Goal: Obtain resource: Download file/media

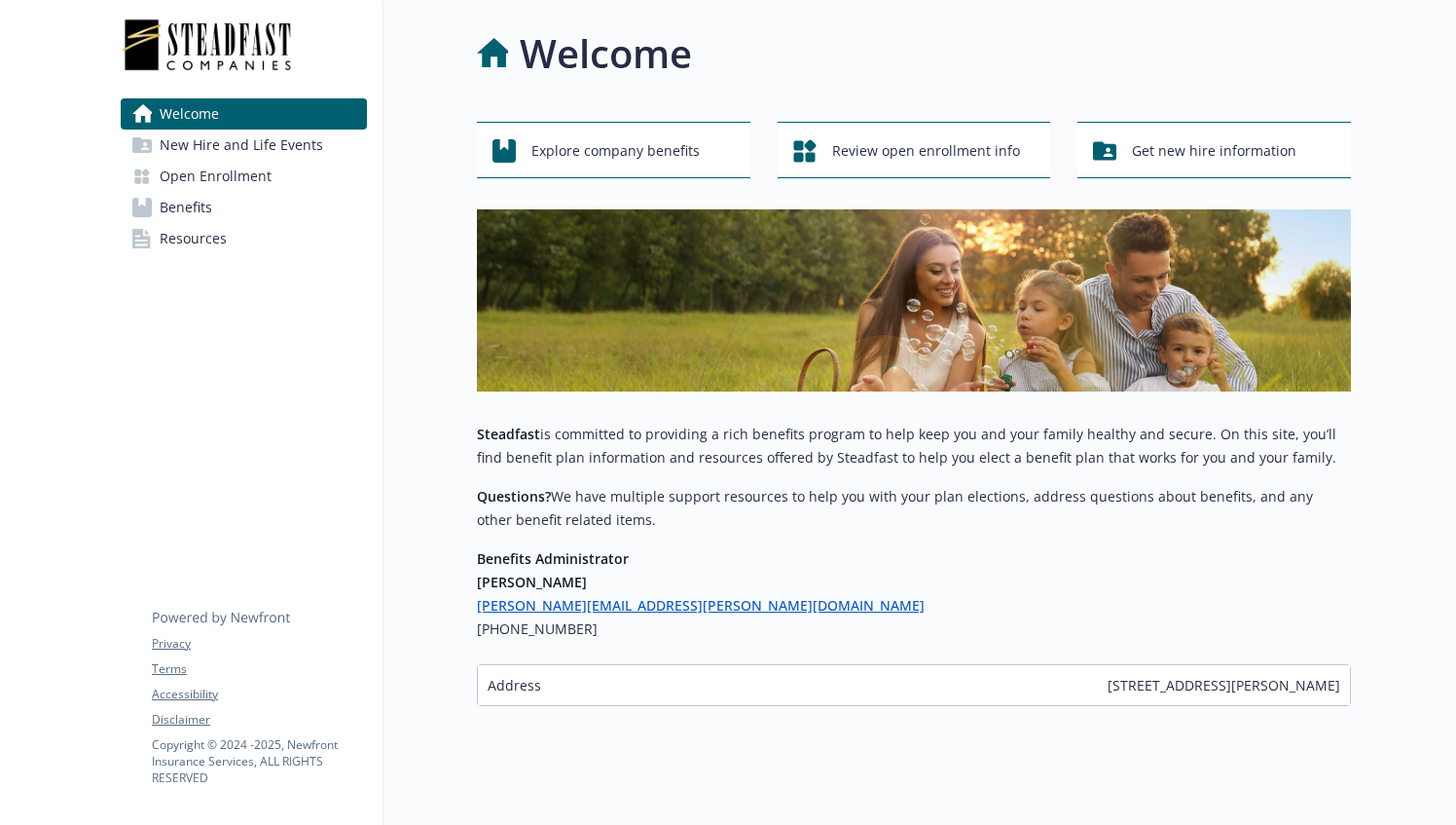
click at [226, 241] on link "Resources" at bounding box center [243, 238] width 246 height 31
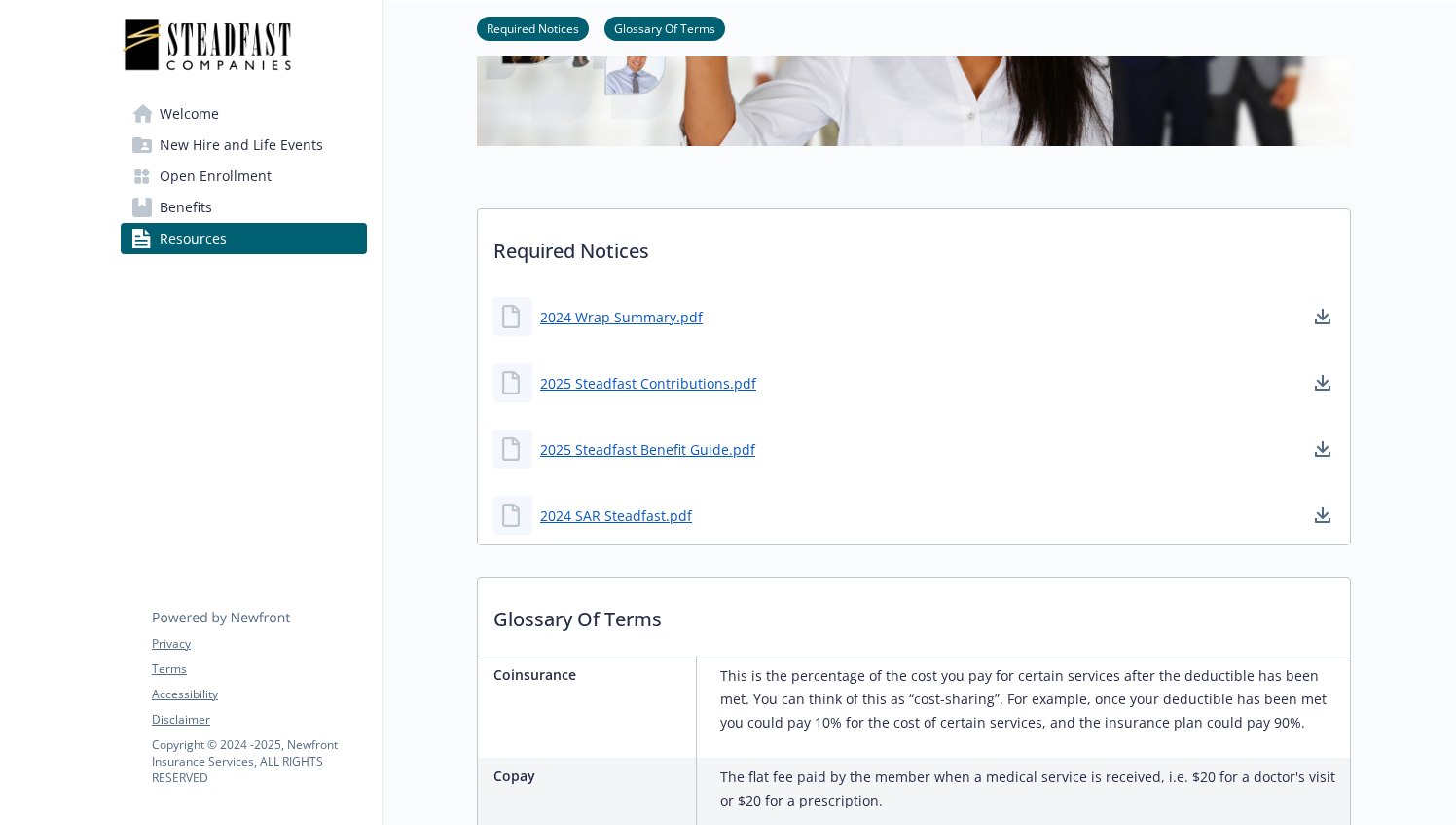
scroll to position [432, 0]
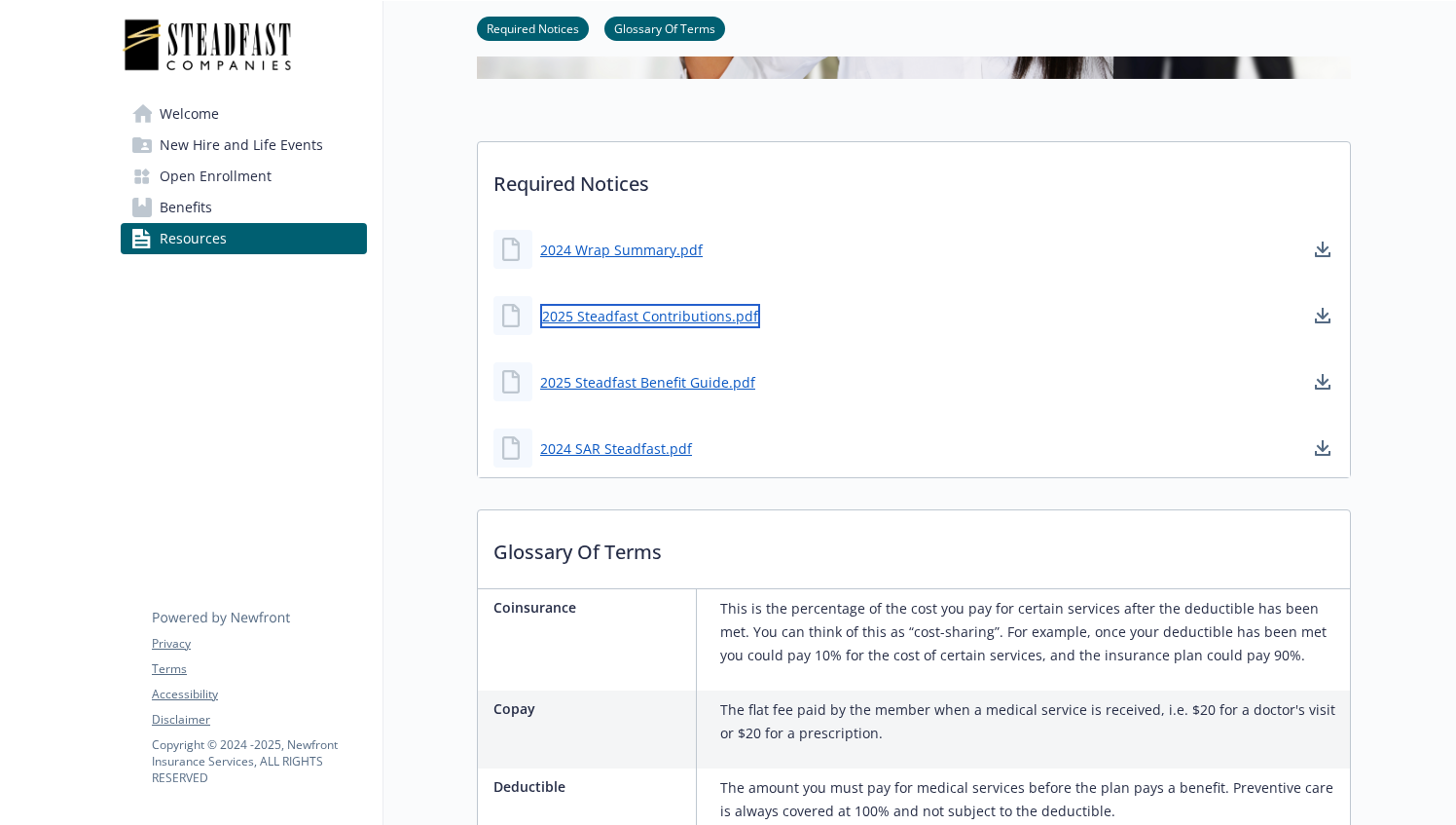
click at [652, 318] on link "2025 Steadfast Contributions.pdf" at bounding box center [649, 316] width 220 height 24
